Goal: Transaction & Acquisition: Purchase product/service

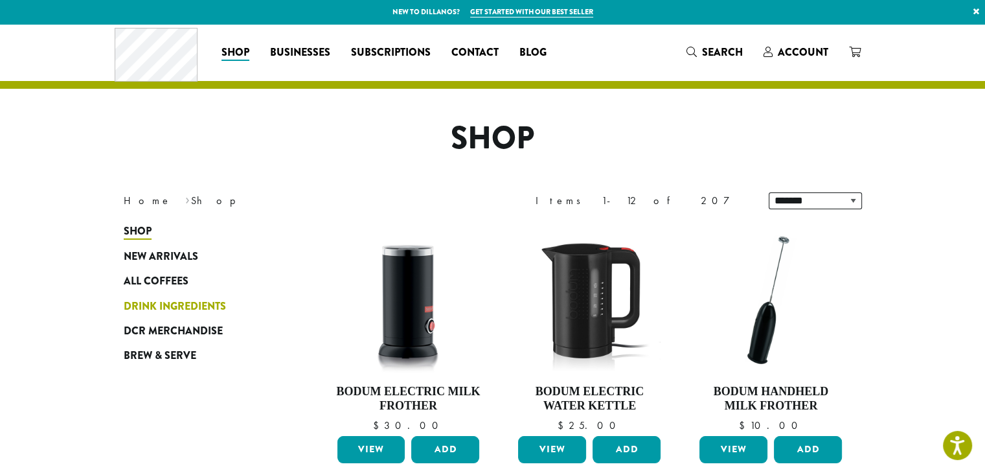
click at [207, 305] on span "Drink Ingredients" at bounding box center [175, 307] width 102 height 16
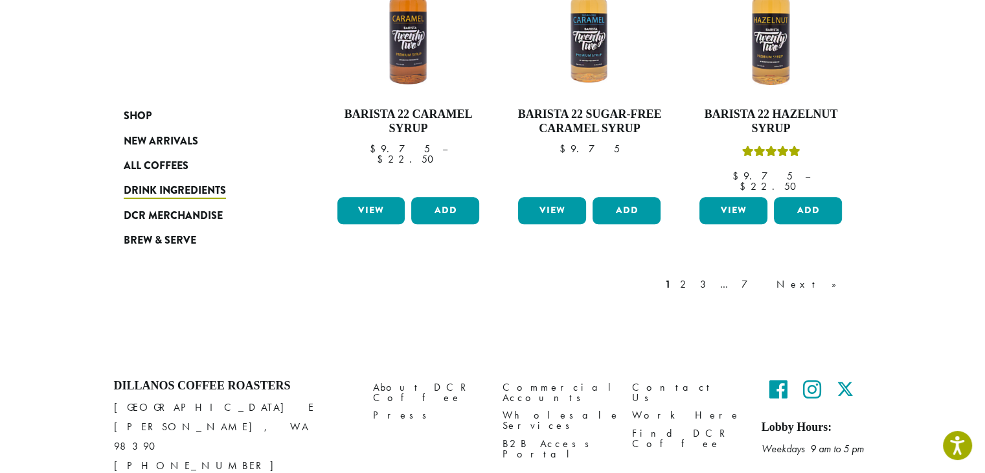
scroll to position [1200, 0]
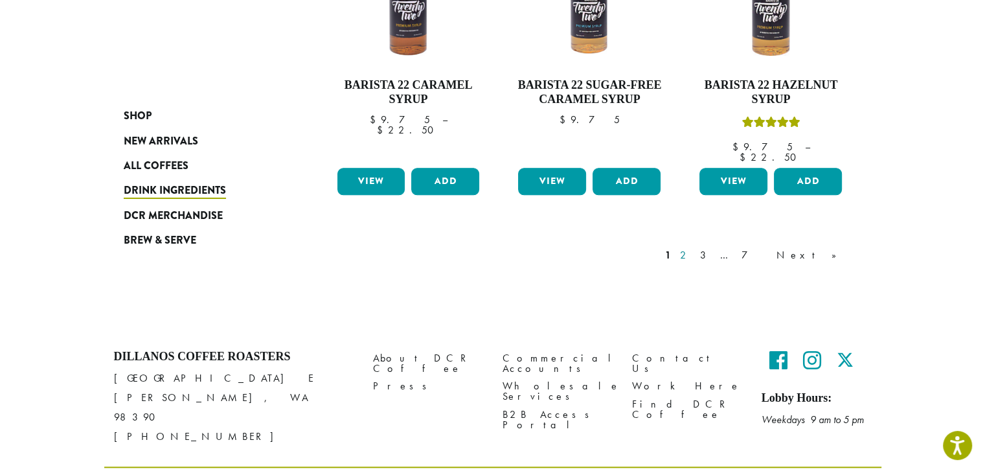
click at [694, 247] on link "2" at bounding box center [686, 255] width 16 height 16
